Goal: Task Accomplishment & Management: Manage account settings

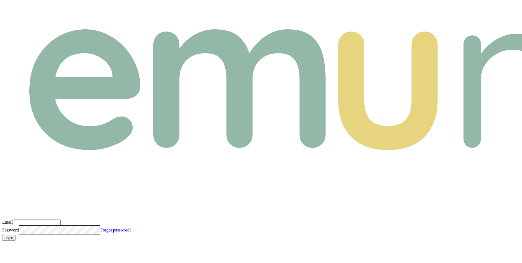
click at [61, 220] on input "Email" at bounding box center [37, 223] width 48 height 6
paste input "m+broker@emumoney.com.au"
type input "m+broker@emumoney.com.au"
click at [15, 235] on button "Login" at bounding box center [8, 238] width 13 height 6
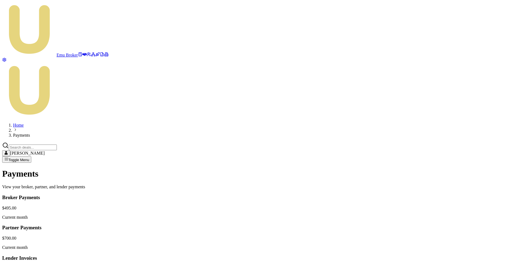
click at [464, 158] on html "Emu Broker Home Payments [PERSON_NAME] Toggle Menu Payments View your broker, p…" at bounding box center [261, 186] width 522 height 372
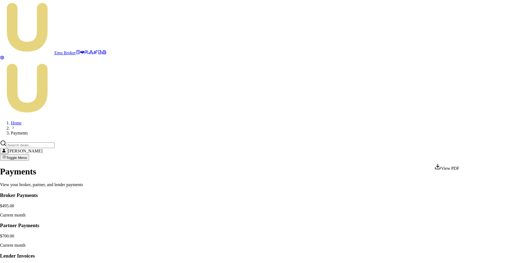
click at [396, 194] on html "Emu Broker Home Payments [PERSON_NAME] Toggle Menu Payments View your broker, p…" at bounding box center [261, 185] width 522 height 370
